Goal: Obtain resource: Download file/media

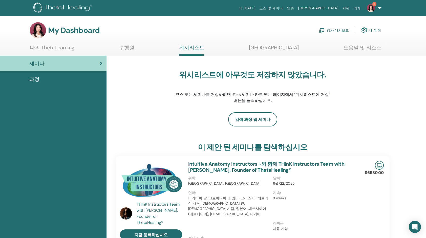
click at [51, 47] on link "나의 ThetaLearning" at bounding box center [52, 50] width 45 height 10
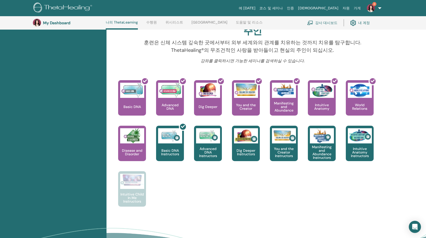
scroll to position [165, 0]
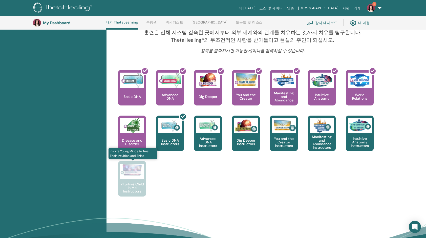
click at [132, 185] on p "Intuitive Child In Me Instructors" at bounding box center [132, 187] width 28 height 11
click at [132, 179] on div "Intuitive Child In Me Instructors" at bounding box center [132, 178] width 28 height 35
click at [132, 187] on p "Intuitive Child In Me Instructors" at bounding box center [132, 187] width 28 height 11
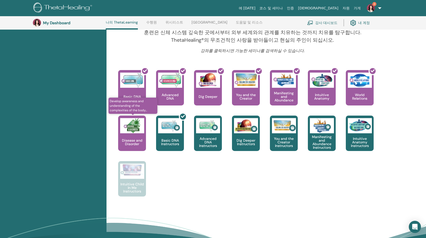
click at [134, 142] on p "Disease and Disorder" at bounding box center [132, 142] width 28 height 7
click at [134, 141] on p "Disease and Disorder" at bounding box center [132, 142] width 28 height 7
click at [133, 141] on p "Disease and Disorder" at bounding box center [132, 142] width 28 height 7
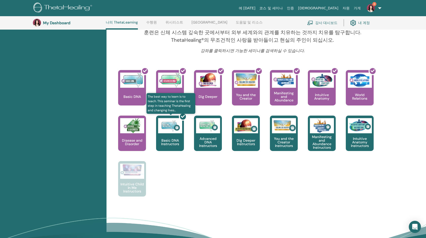
click at [165, 139] on div at bounding box center [173, 136] width 28 height 46
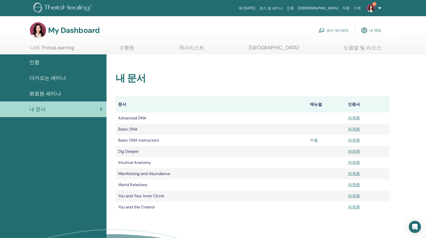
click at [312, 141] on link "수동" at bounding box center [314, 140] width 8 height 5
click at [354, 140] on link "자격증" at bounding box center [354, 140] width 12 height 5
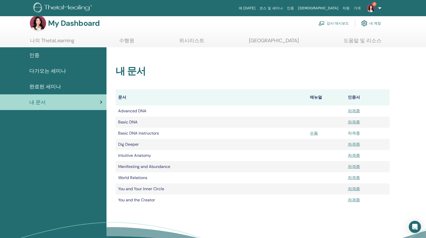
scroll to position [25, 0]
